Goal: Navigation & Orientation: Find specific page/section

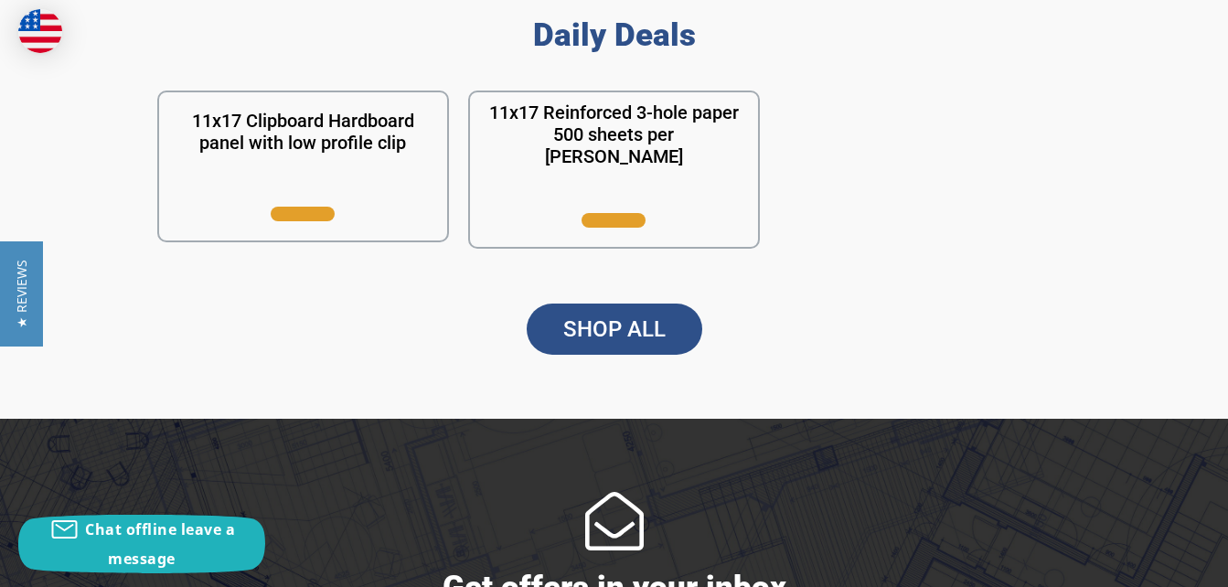
scroll to position [1645, 0]
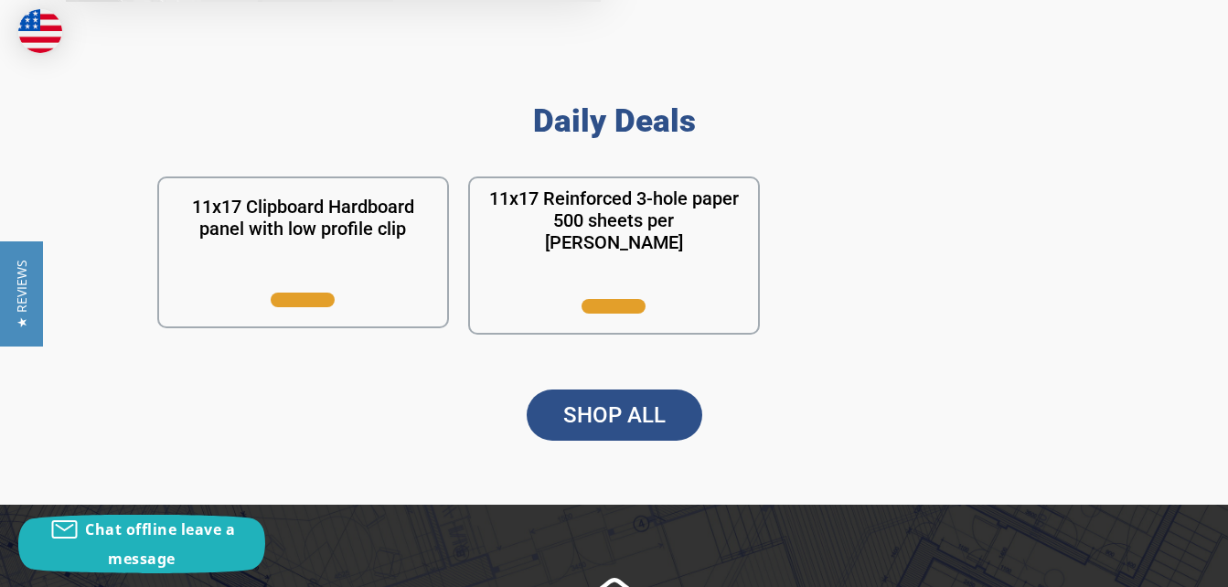
click at [577, 408] on link "SHOP ALL" at bounding box center [613, 414] width 175 height 51
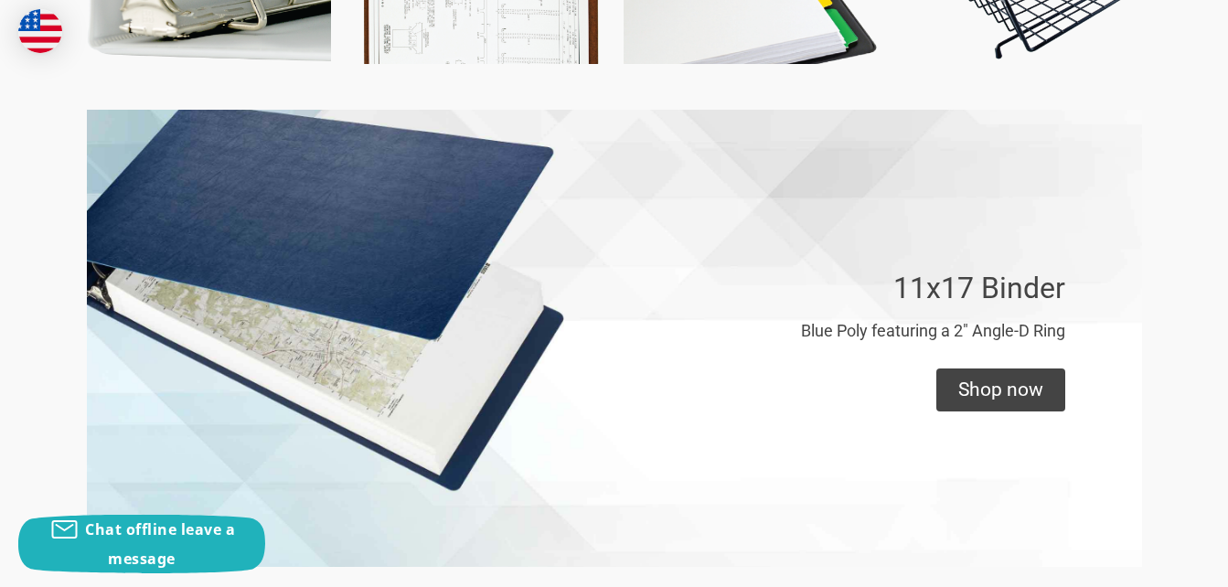
scroll to position [1188, 0]
